Goal: Task Accomplishment & Management: Use online tool/utility

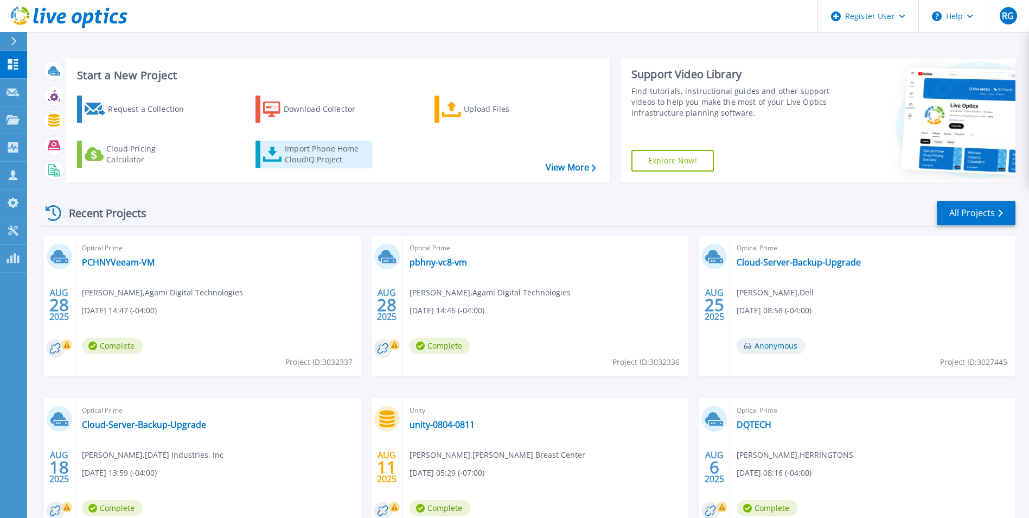
click at [327, 155] on div "Import Phone Home CloudIQ Project" at bounding box center [327, 154] width 85 height 22
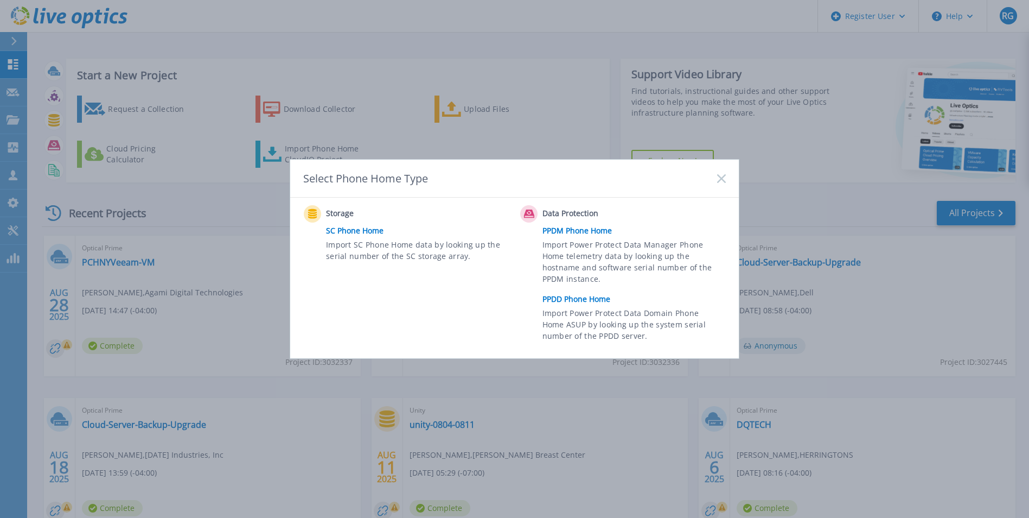
click at [588, 232] on link "PPDM Phone Home" at bounding box center [637, 230] width 189 height 16
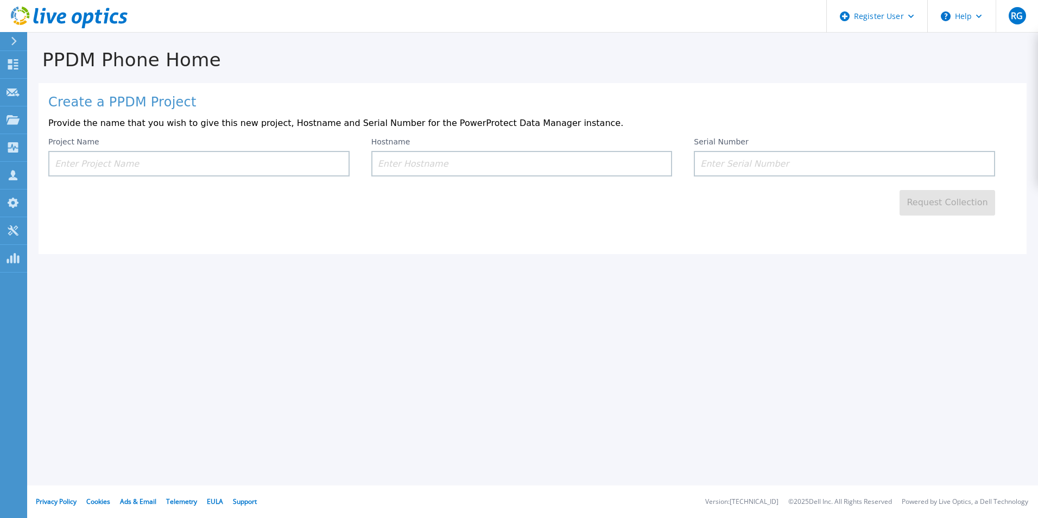
click at [200, 170] on input at bounding box center [198, 164] width 301 height 26
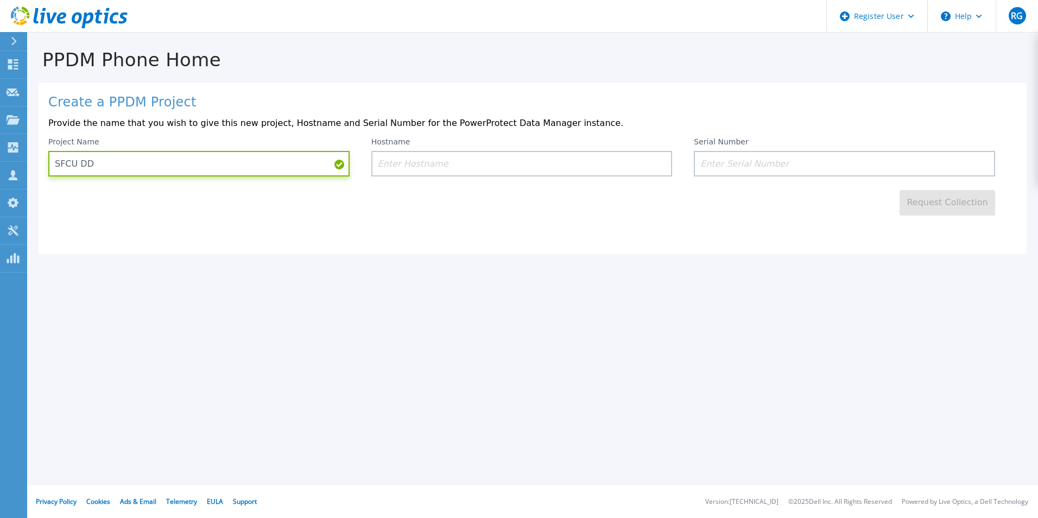
type input "SFCU DD"
click at [444, 156] on input at bounding box center [521, 164] width 301 height 26
click at [721, 163] on input at bounding box center [843, 164] width 301 height 26
paste input "APX00231303918"
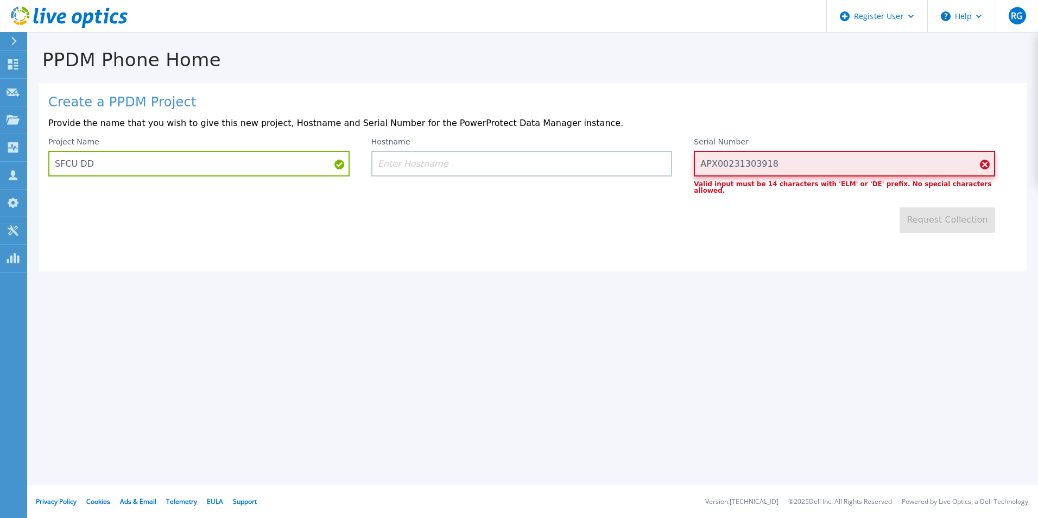
type input "APX00231303918"
click at [540, 162] on input at bounding box center [521, 164] width 301 height 26
click at [833, 166] on input "APX00231303918" at bounding box center [843, 164] width 301 height 26
click at [17, 55] on link "Dashboard Dashboard" at bounding box center [13, 65] width 27 height 28
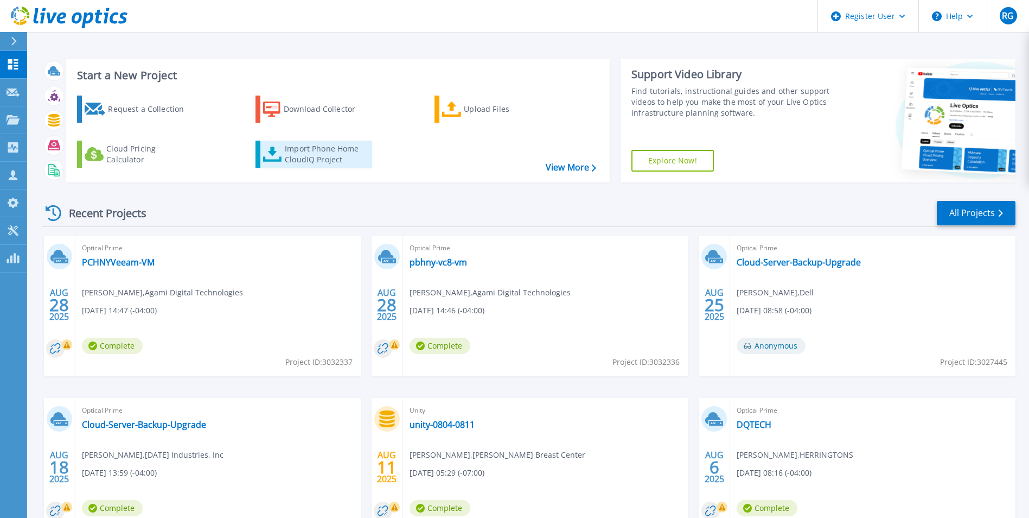
click at [317, 156] on div "Import Phone Home CloudIQ Project" at bounding box center [327, 154] width 85 height 22
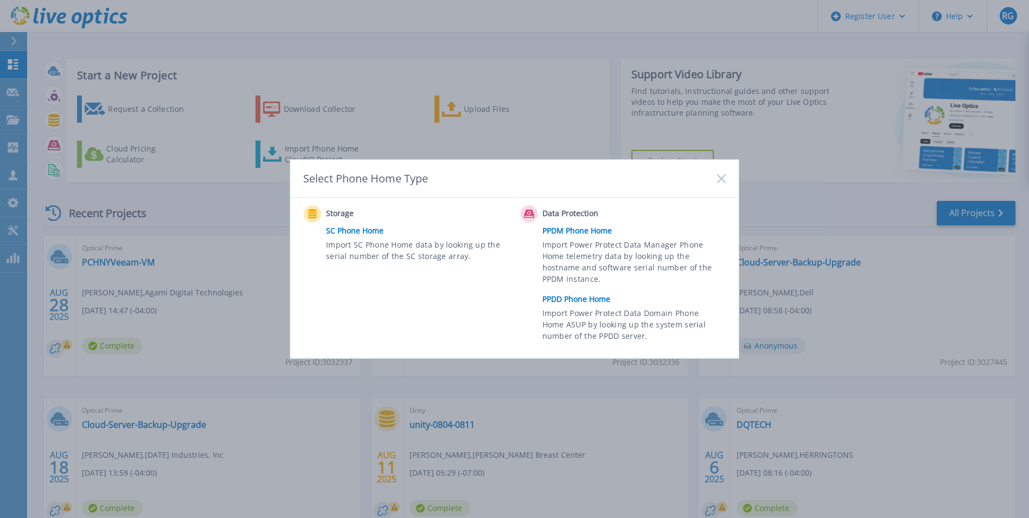
click at [598, 303] on link "PPDD Phone Home" at bounding box center [637, 299] width 189 height 16
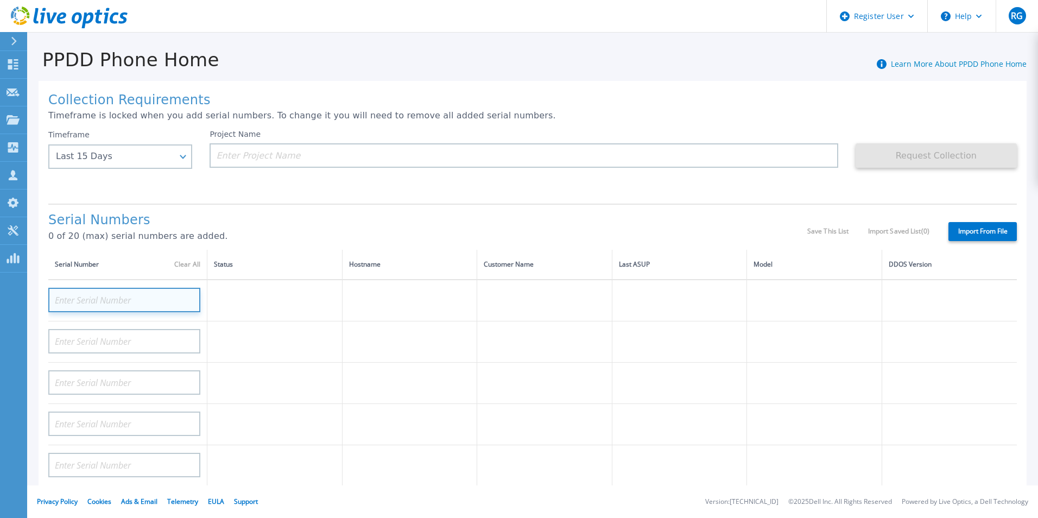
click at [174, 294] on input at bounding box center [124, 300] width 152 height 24
paste input "APX00231303918"
type input "APX00231303918"
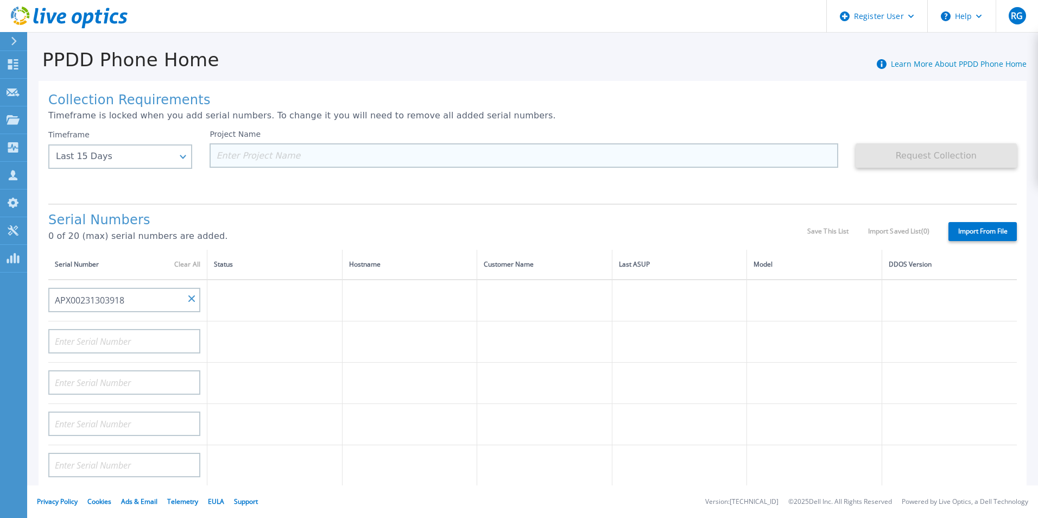
click at [291, 156] on input at bounding box center [523, 155] width 628 height 24
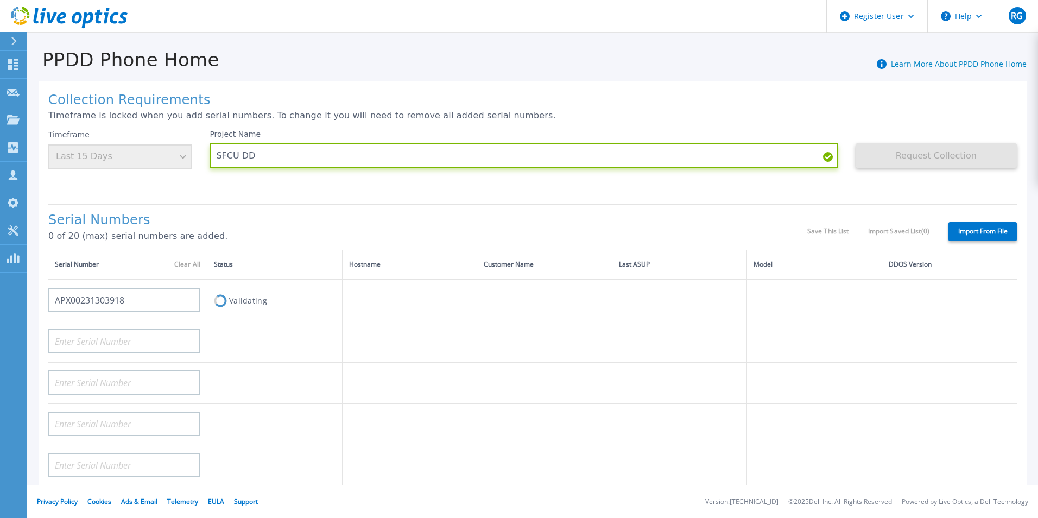
type input "SFCU DD"
click at [720, 119] on p "Timeframe is locked when you add serial numbers. To change it you will need to …" at bounding box center [532, 116] width 968 height 10
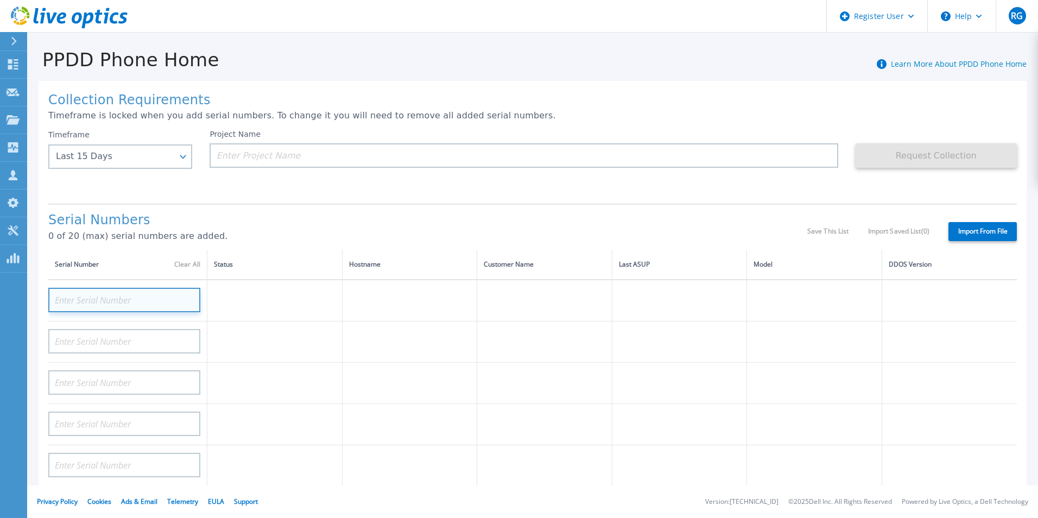
click at [157, 307] on input at bounding box center [124, 300] width 152 height 24
paste input "APX00231303918"
type input "APX00231303918"
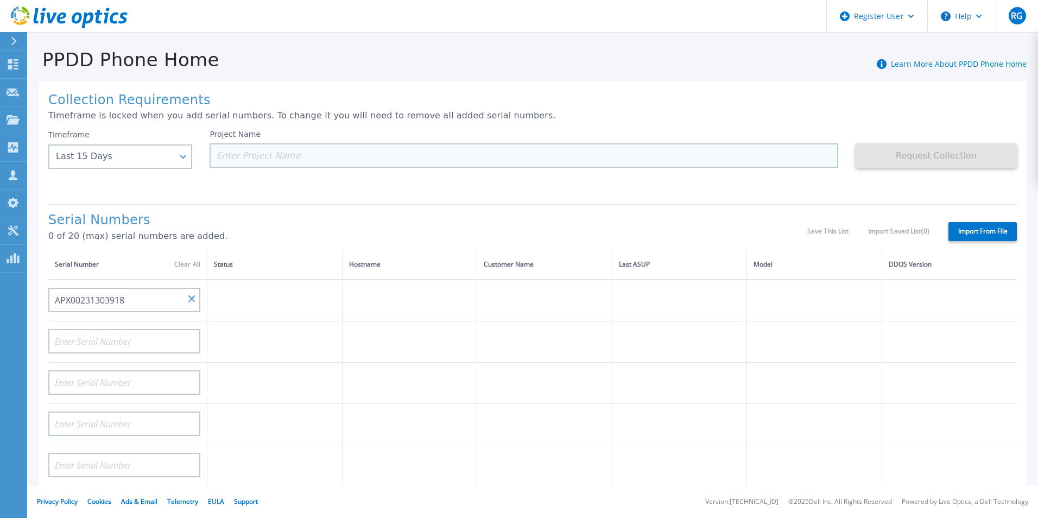
click at [307, 153] on input at bounding box center [523, 155] width 628 height 24
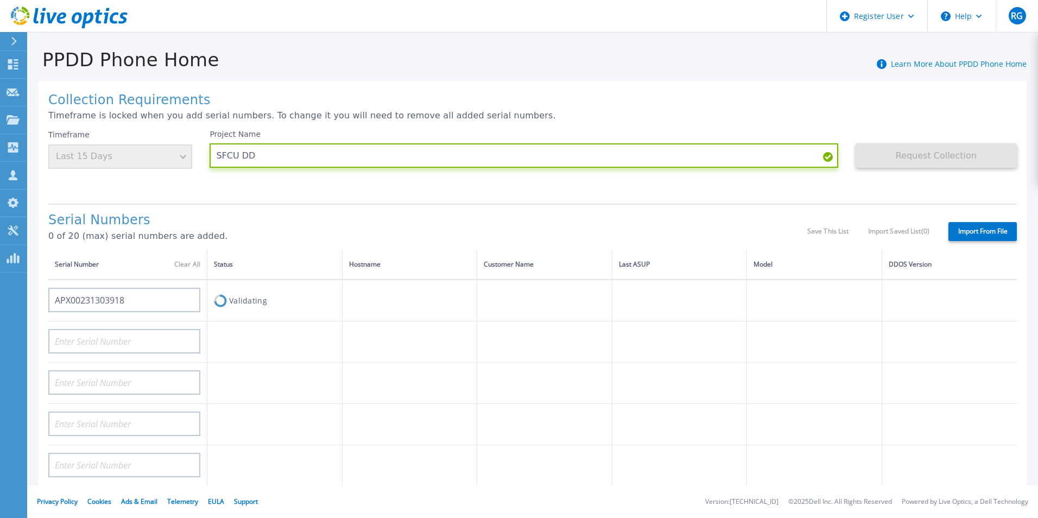
type input "SFCU DD"
click at [350, 187] on div "Project Name SFCU DD" at bounding box center [531, 162] width 645 height 65
